Goal: Find specific page/section: Find specific page/section

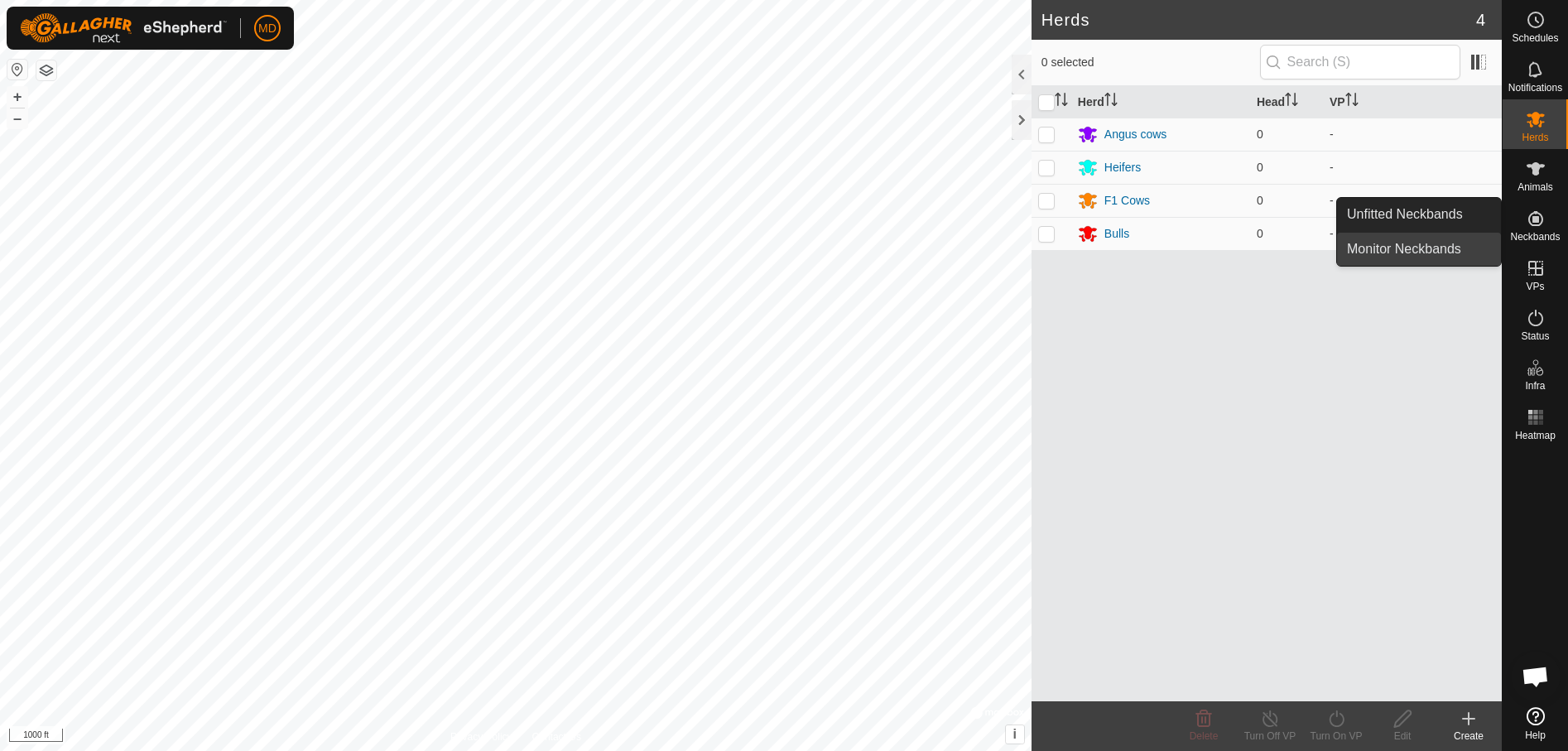
click at [1370, 244] on link "Monitor Neckbands" at bounding box center [1419, 249] width 164 height 33
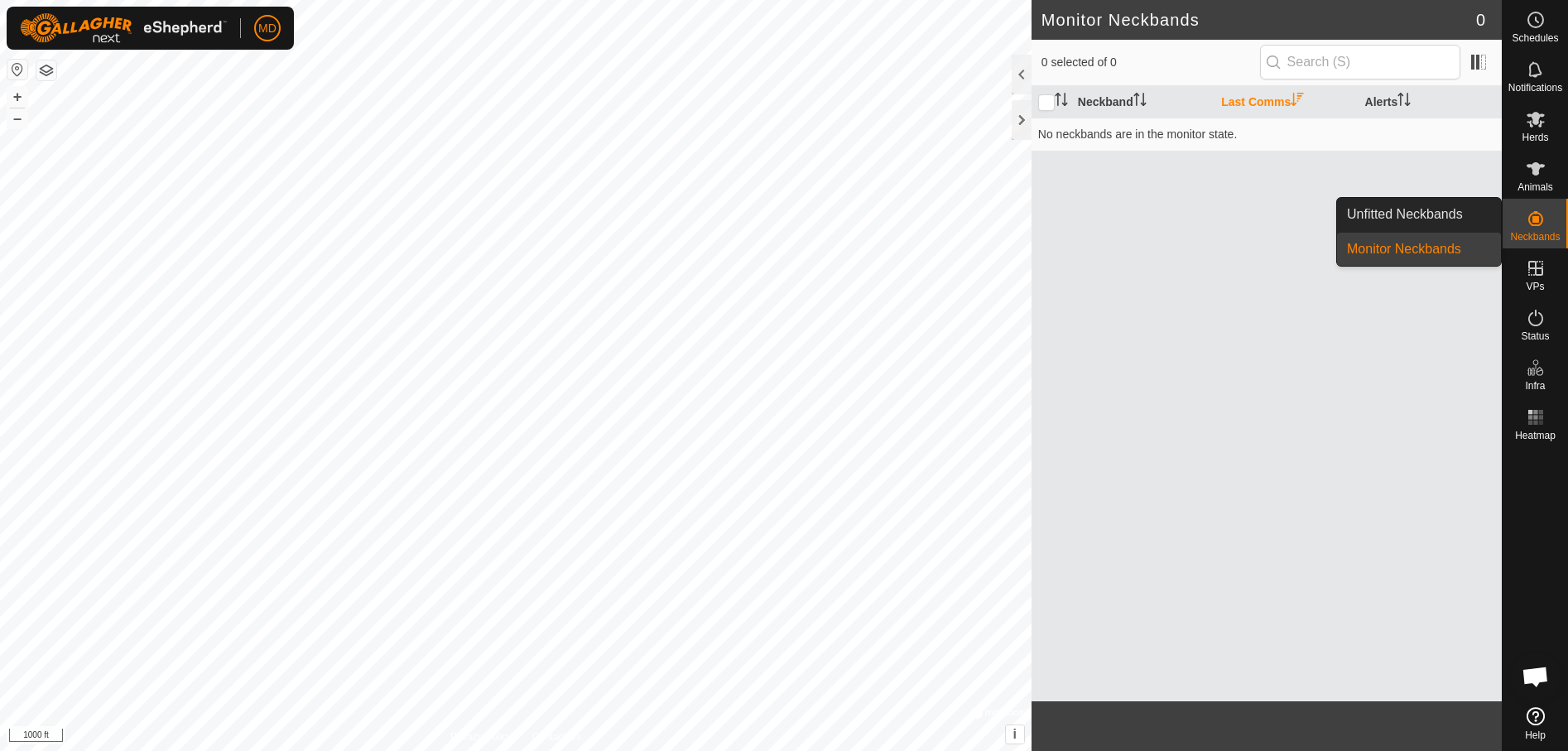
click at [1534, 223] on icon at bounding box center [1536, 219] width 15 height 15
click at [1405, 208] on link "Unfitted Neckbands" at bounding box center [1419, 214] width 164 height 33
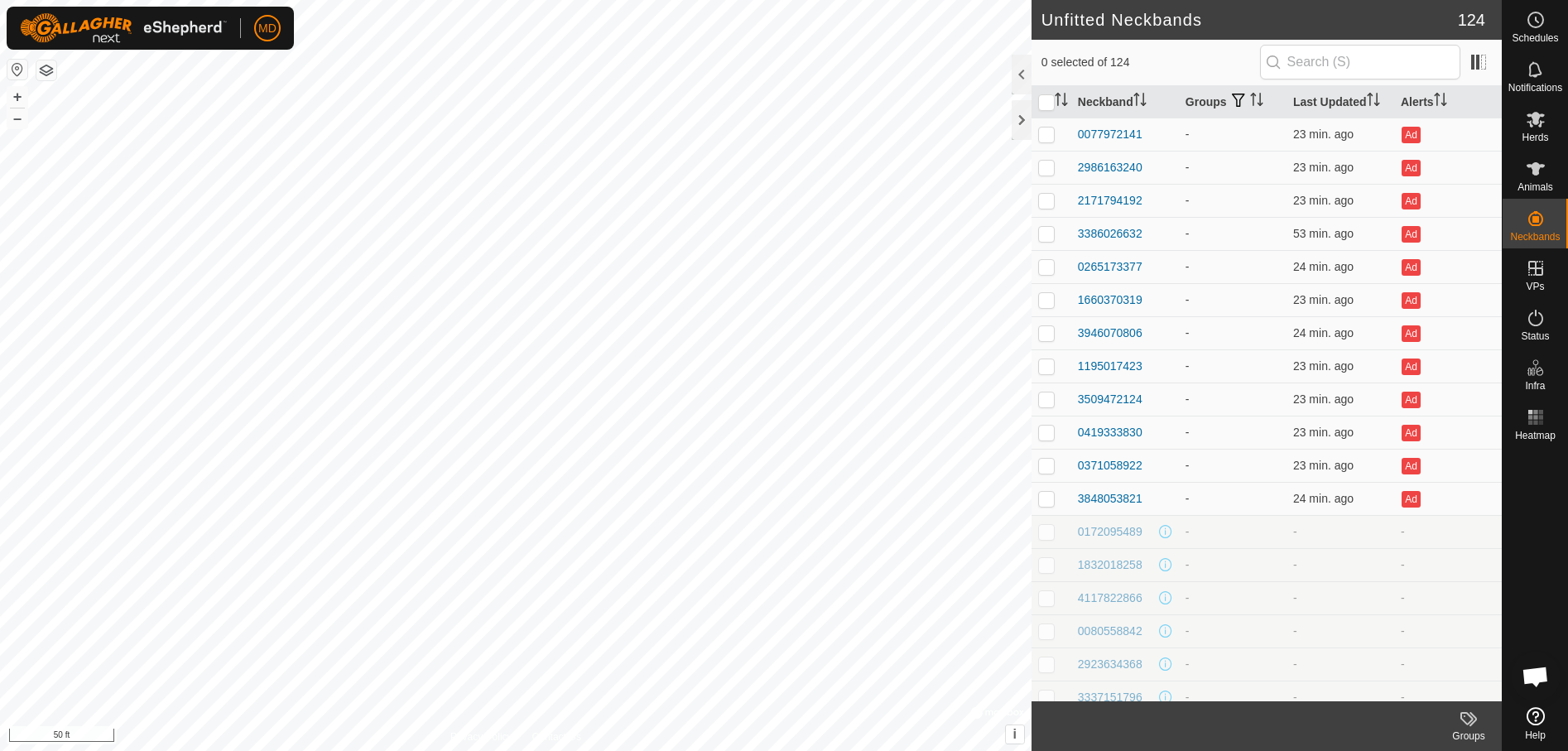
click at [1254, 750] on html "MD Schedules Notifications Herds Animals Neckbands VPs Status Infra Heatmap Hel…" at bounding box center [784, 376] width 1568 height 751
click at [647, 750] on html "MD Schedules Notifications Herds Animals Neckbands VPs Status Infra Heatmap Hel…" at bounding box center [784, 376] width 1568 height 751
